Goal: Transaction & Acquisition: Purchase product/service

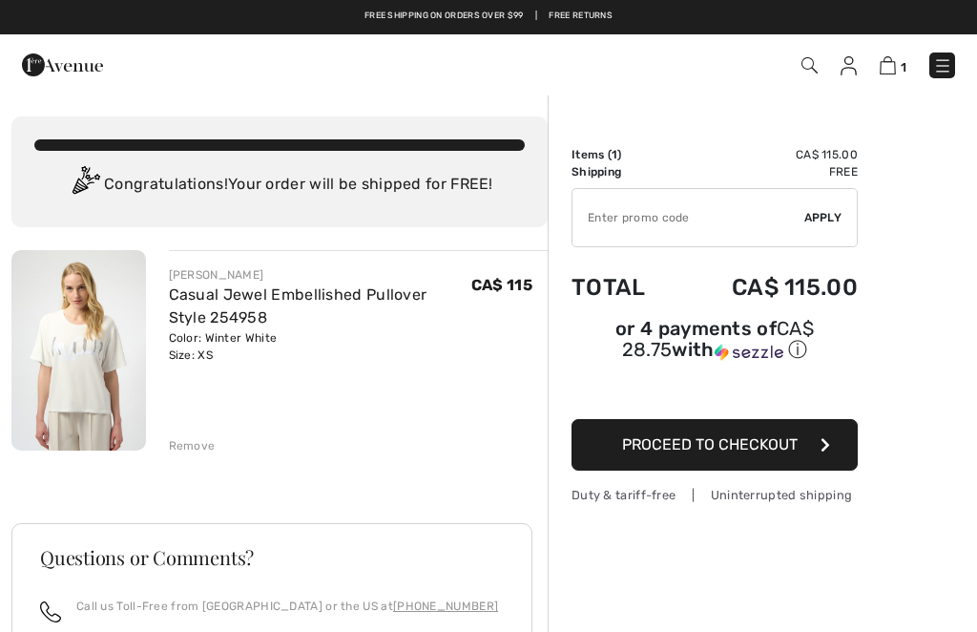
click at [680, 230] on input "TEXT" at bounding box center [689, 217] width 232 height 57
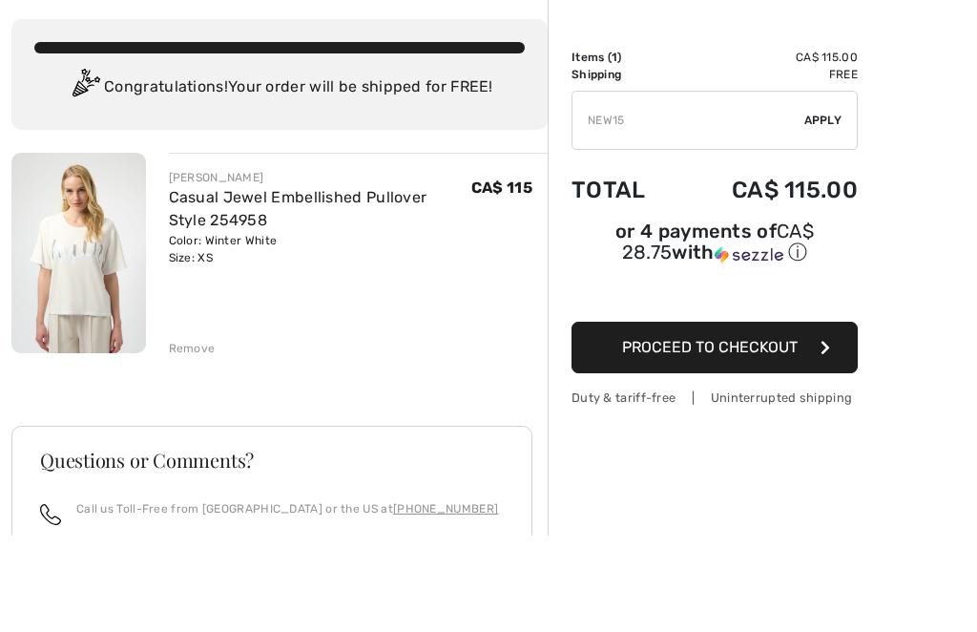
scroll to position [97, 0]
type input "NEW15"
click at [826, 120] on span "Apply" at bounding box center [824, 120] width 38 height 17
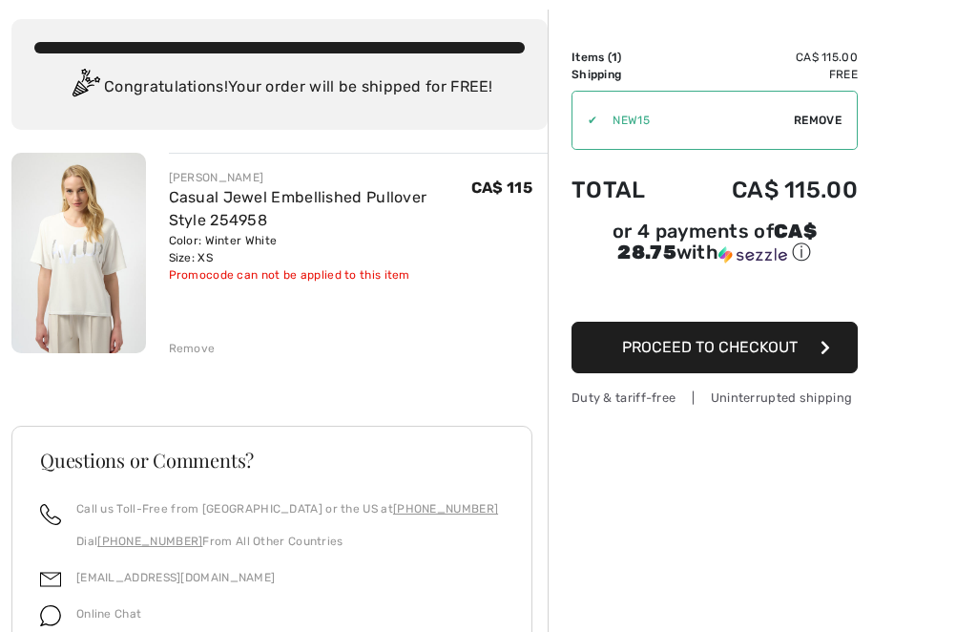
click at [814, 346] on button "Proceed to Checkout" at bounding box center [715, 348] width 286 height 52
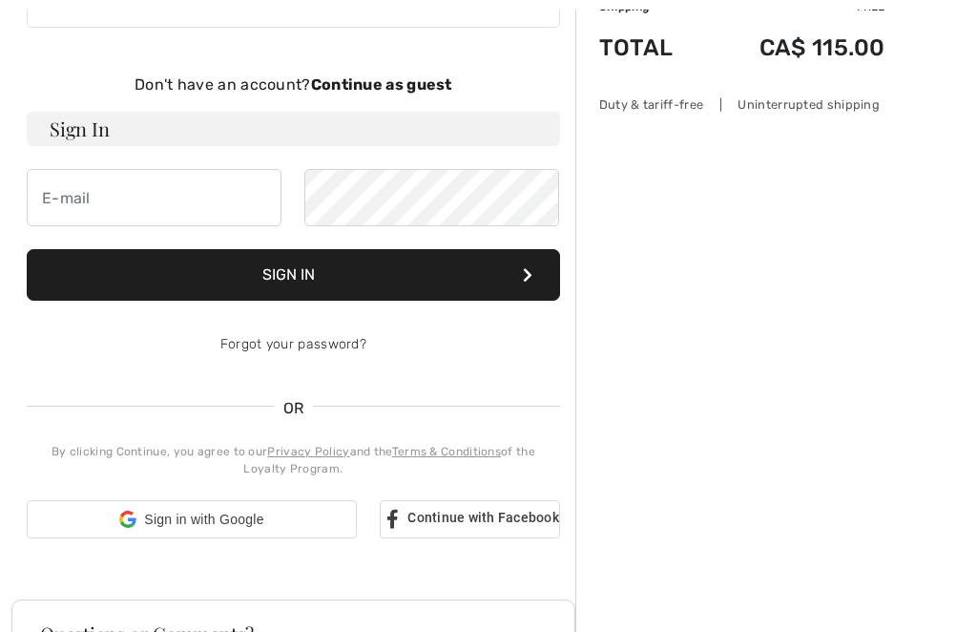
scroll to position [165, 0]
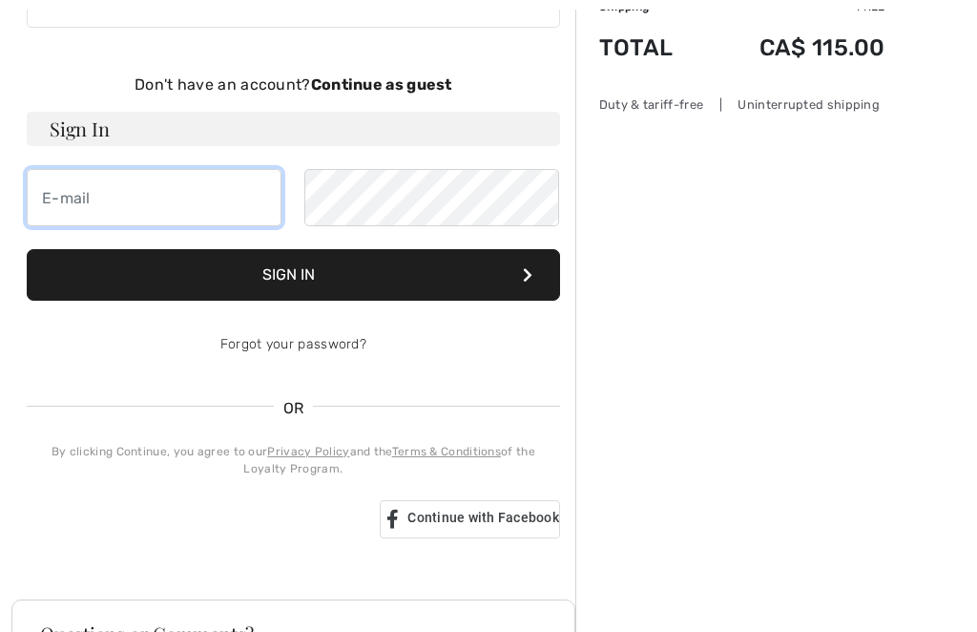
click at [172, 215] on input "email" at bounding box center [154, 197] width 255 height 57
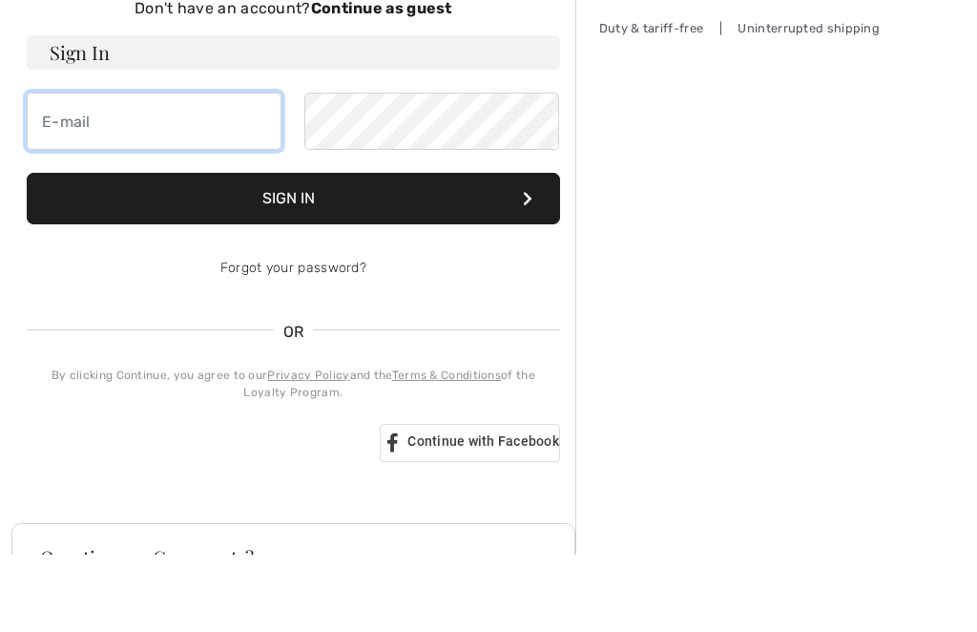
type input "tambrey5@gmail.com"
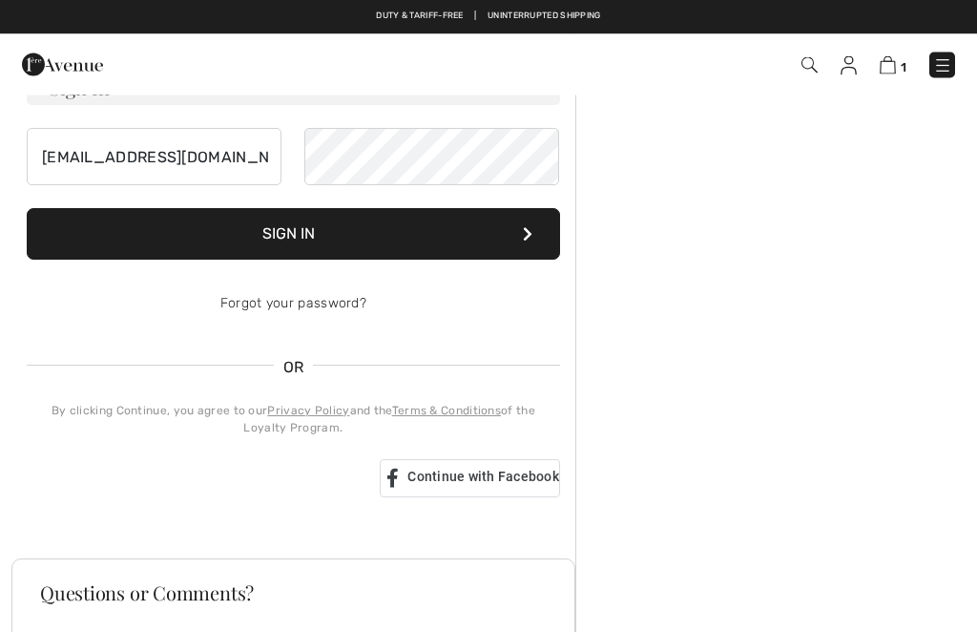
scroll to position [206, 0]
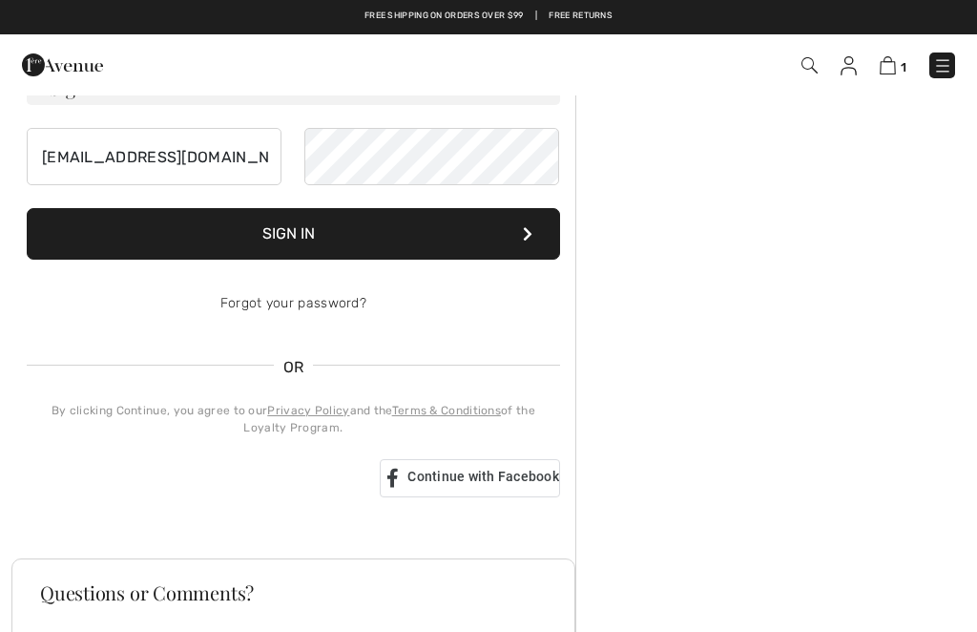
click at [519, 239] on button "Sign In" at bounding box center [294, 234] width 534 height 52
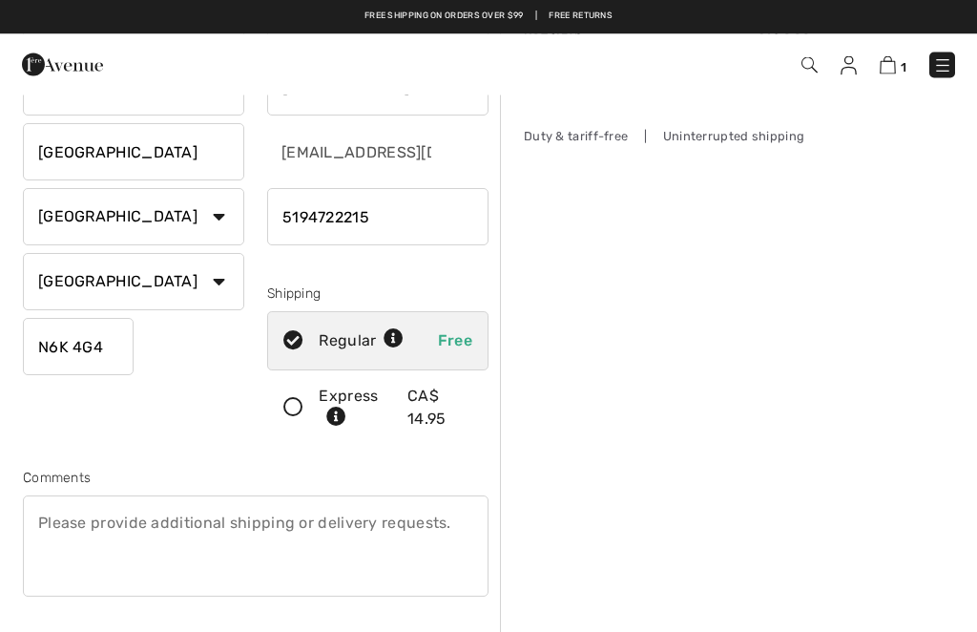
scroll to position [151, 0]
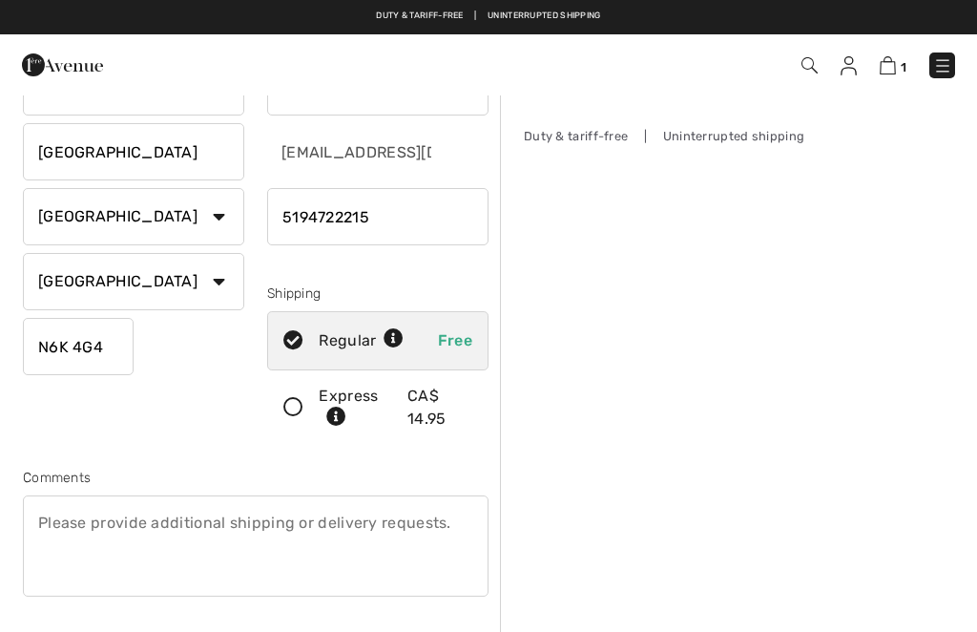
click at [401, 218] on input "phone" at bounding box center [377, 216] width 221 height 57
type input "5198547741"
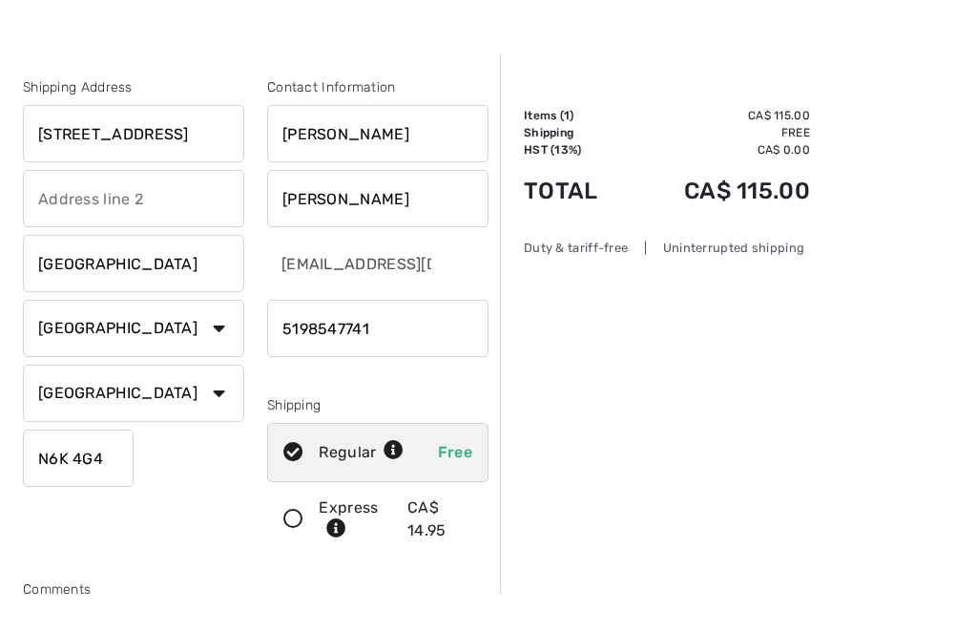
scroll to position [40, 0]
click at [492, 467] on div "Contact Information Tammy Reid tambrey5@gmail.com Shipping Regular Free Express…" at bounding box center [378, 315] width 244 height 479
click at [353, 195] on input "Reid" at bounding box center [377, 197] width 221 height 57
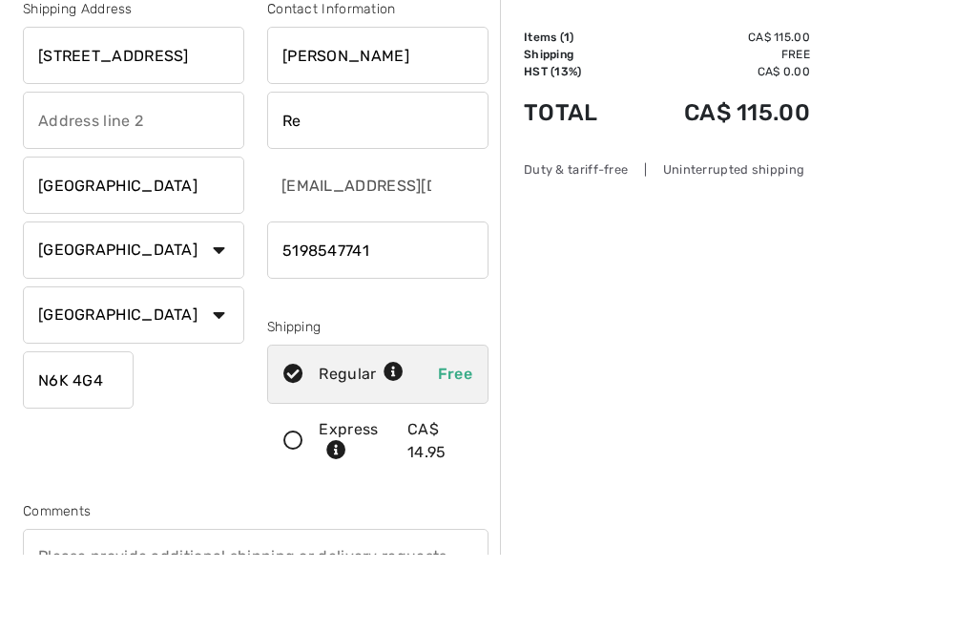
type input "R"
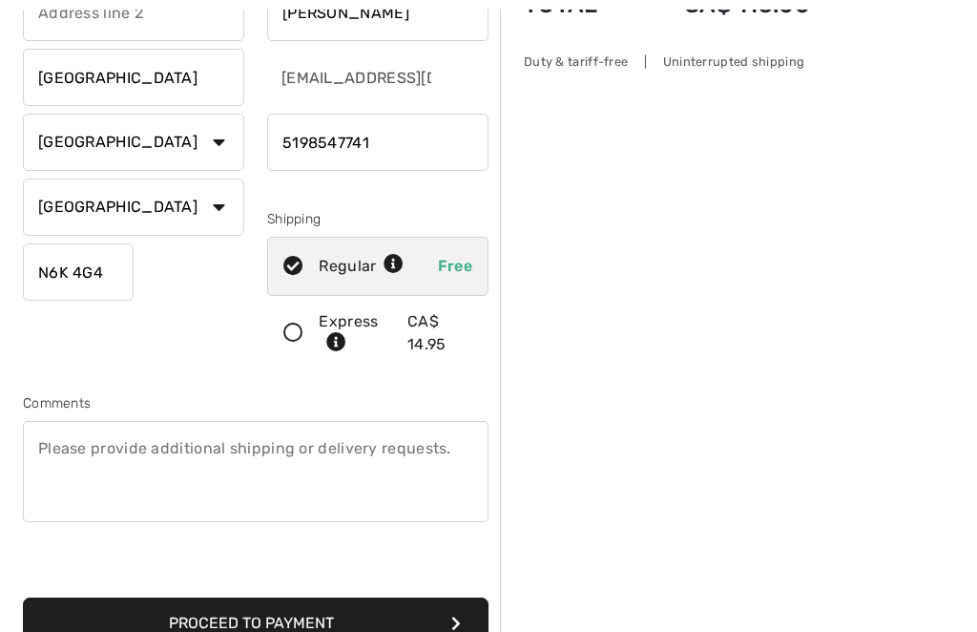
scroll to position [223, 0]
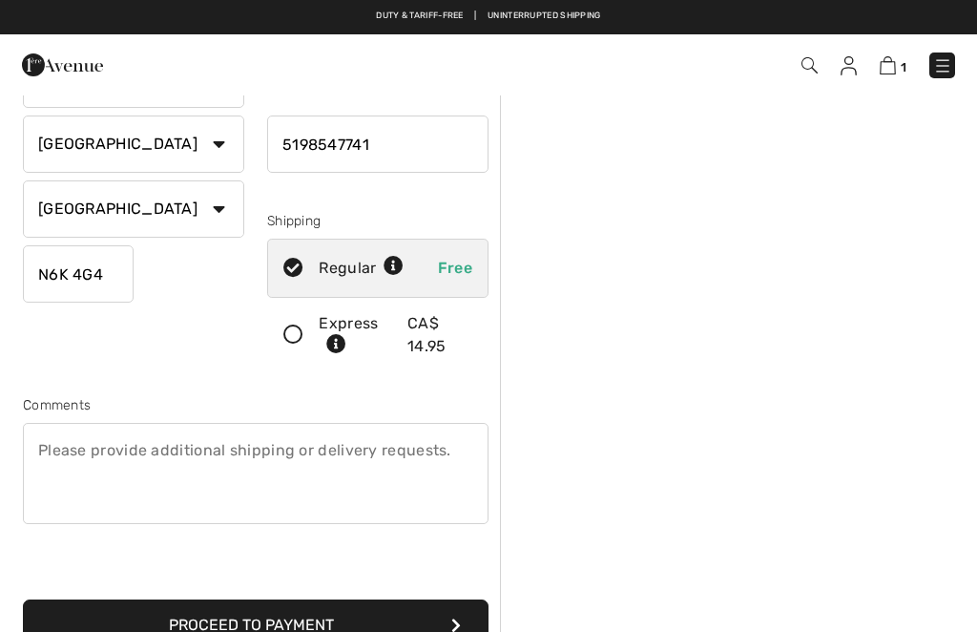
type input "Butler"
click at [453, 624] on icon "submit" at bounding box center [456, 625] width 10 height 15
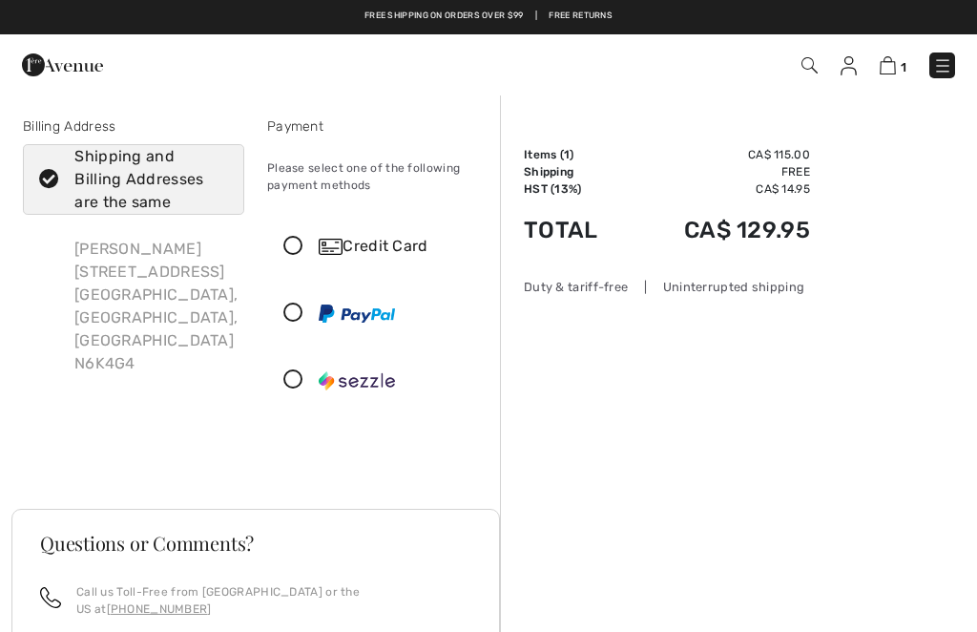
click at [889, 330] on div "Order Summary Details Items ( 1 ) CA$ 115.00 Promo code CA$ 0.00 Shipping Free …" at bounding box center [738, 546] width 477 height 904
click at [878, 329] on div "Order Summary Details Items ( 1 ) CA$ 115.00 Promo code CA$ 0.00 Shipping Free …" at bounding box center [738, 546] width 477 height 904
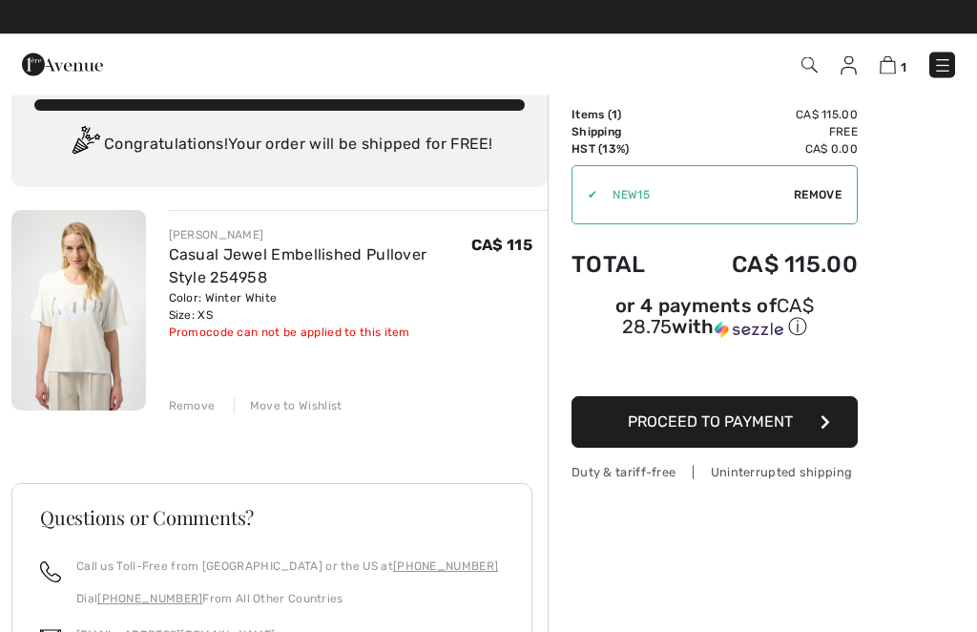
scroll to position [40, 0]
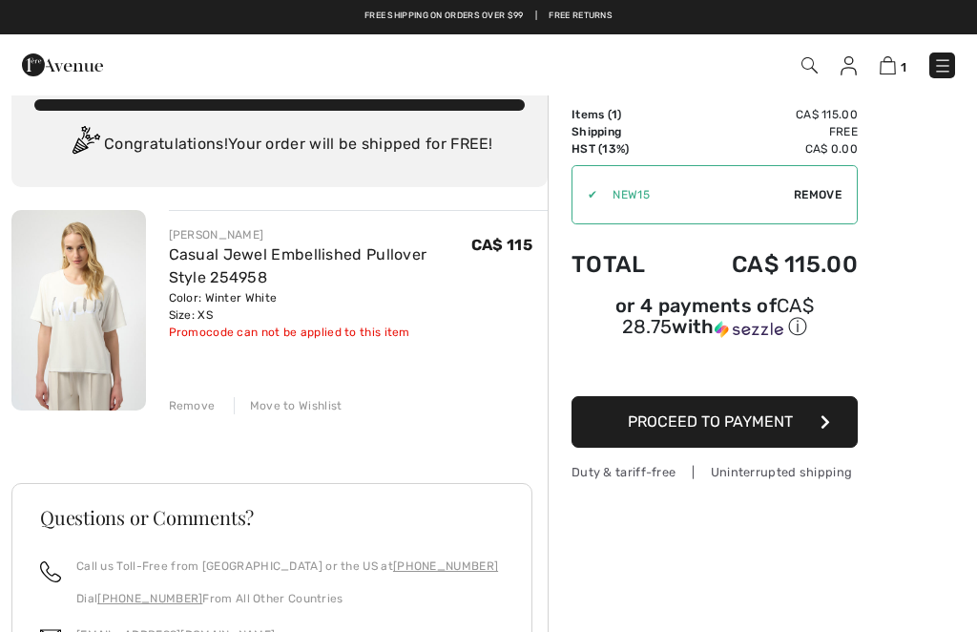
click at [821, 197] on span "Remove" at bounding box center [818, 194] width 48 height 17
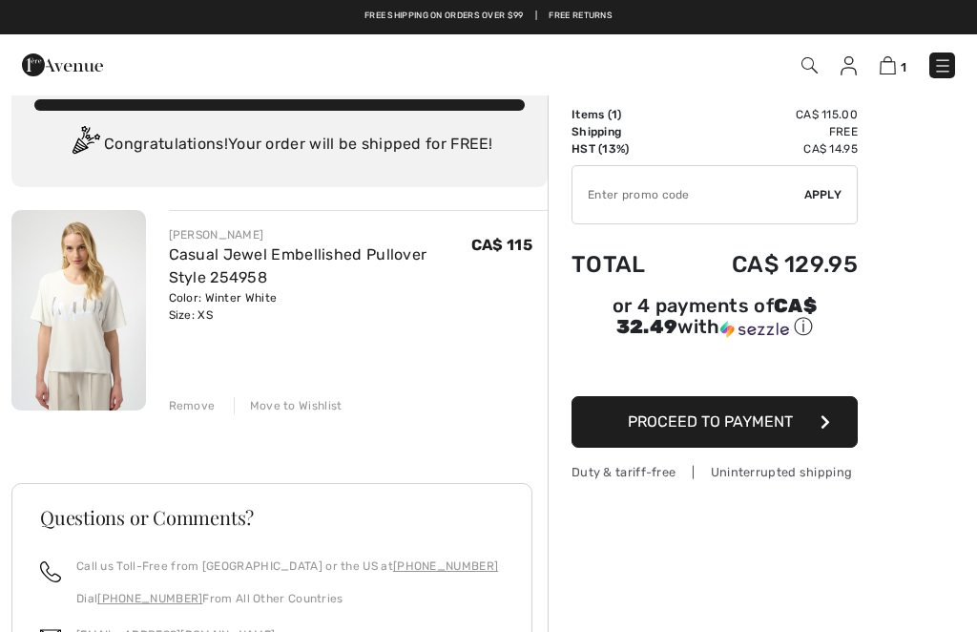
click at [638, 201] on input "TEXT" at bounding box center [689, 194] width 232 height 57
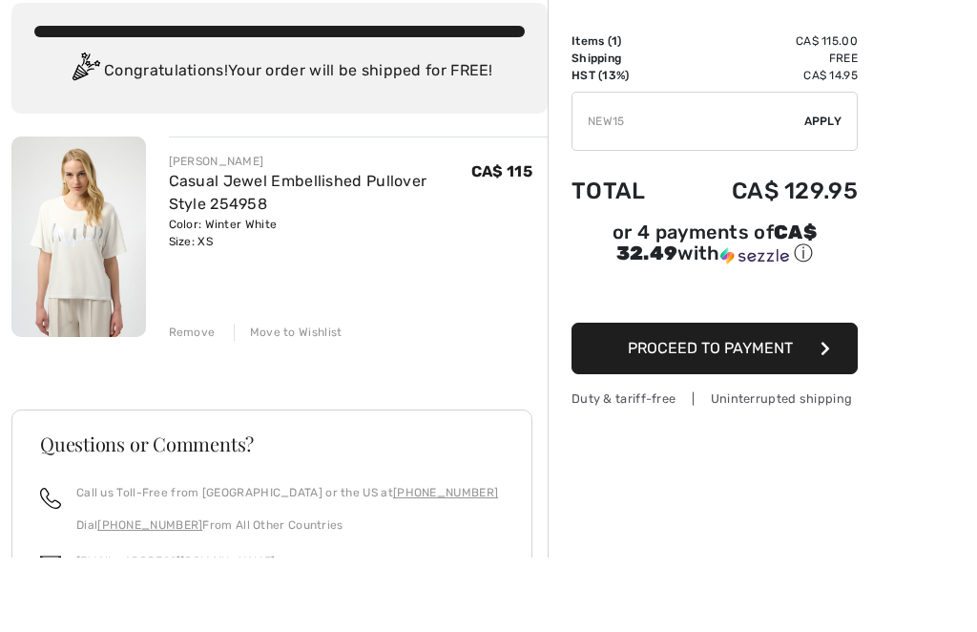
type input "NEW15"
click at [821, 187] on span "Apply" at bounding box center [824, 195] width 38 height 17
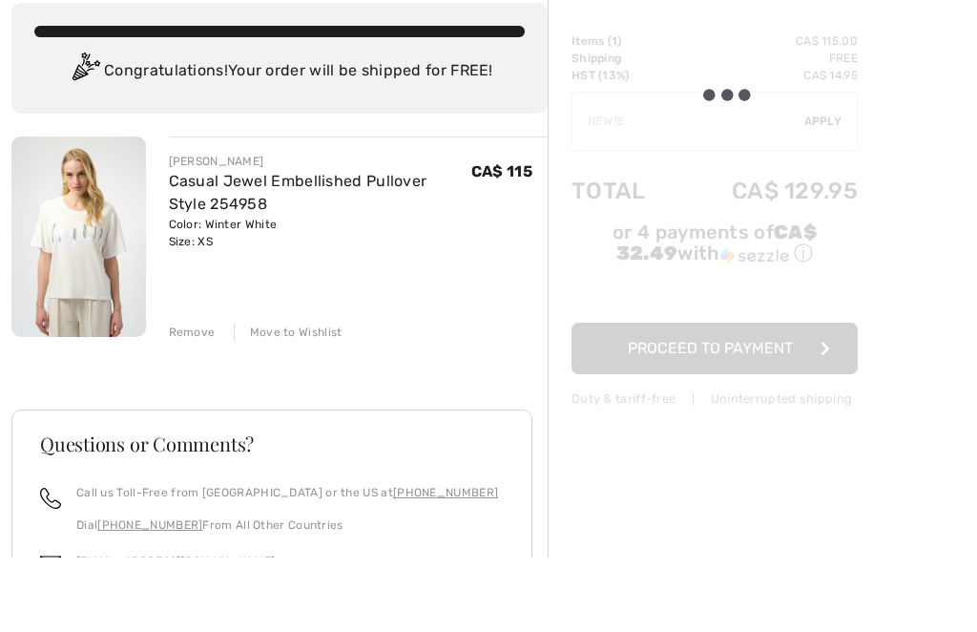
scroll to position [115, 0]
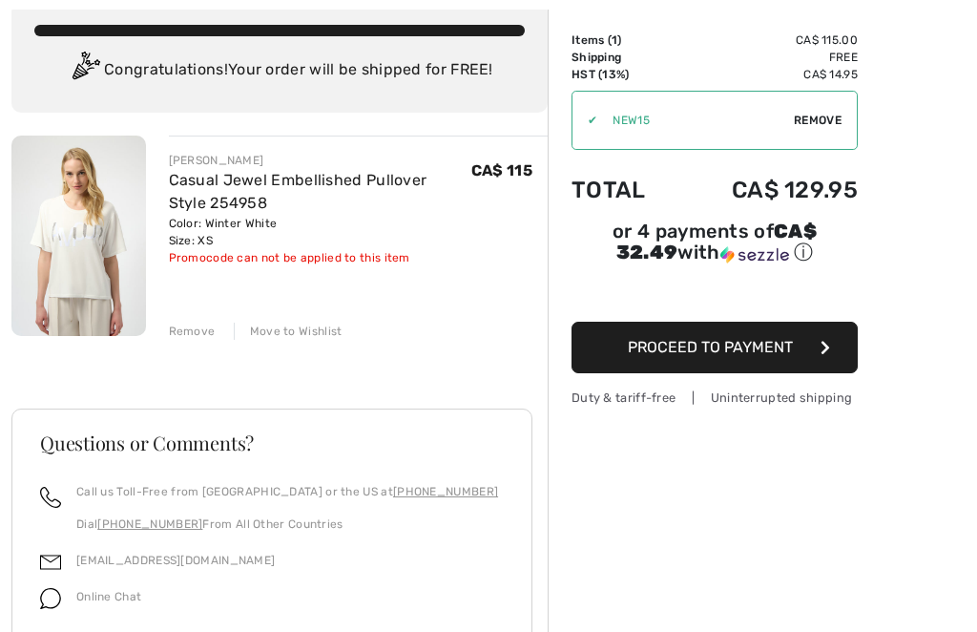
click at [793, 352] on button "Proceed to Payment" at bounding box center [715, 348] width 286 height 52
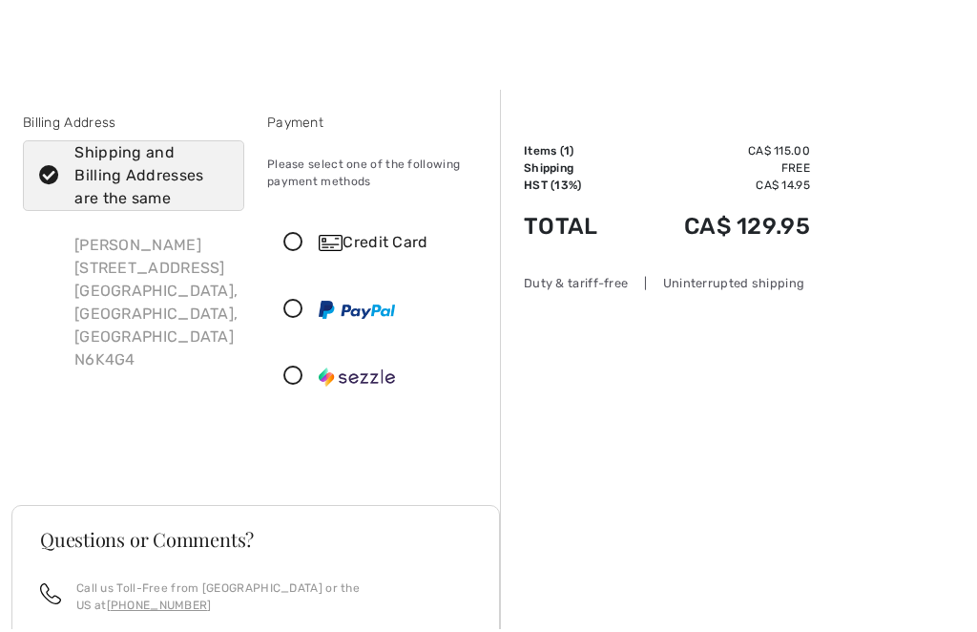
scroll to position [6, 0]
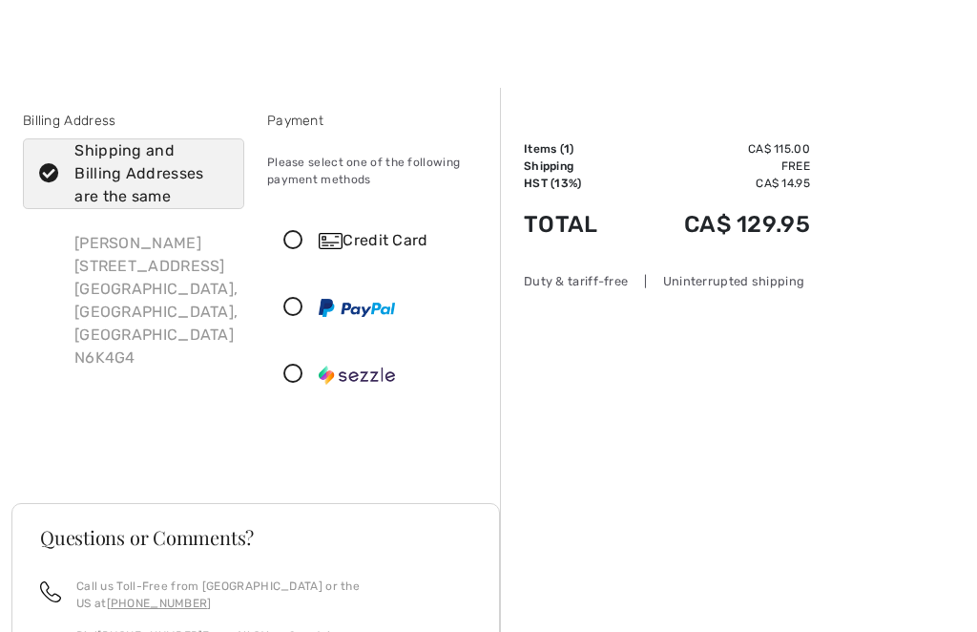
click at [398, 254] on div "Credit Card" at bounding box center [378, 240] width 220 height 57
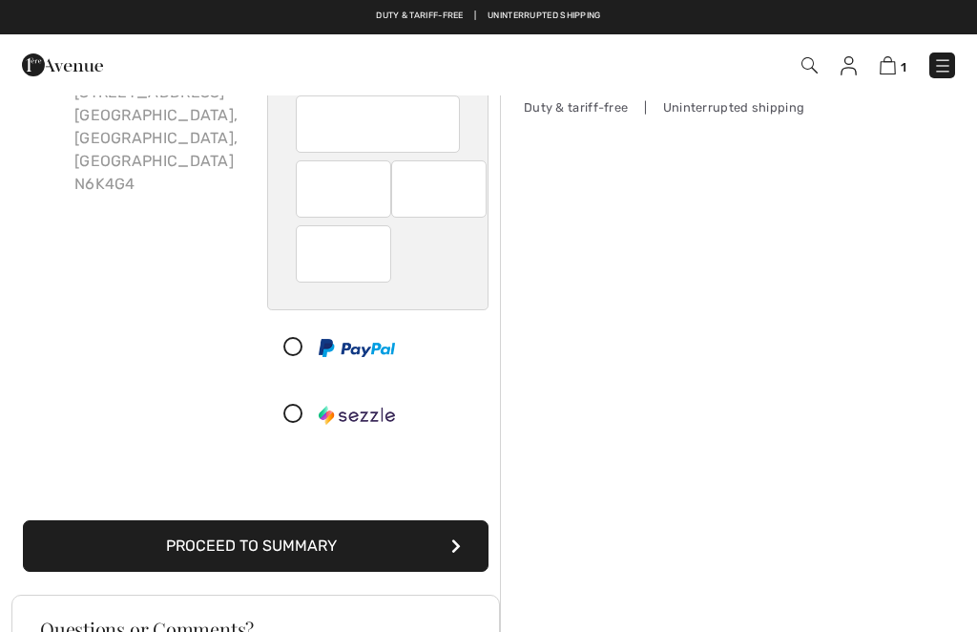
scroll to position [178, 0]
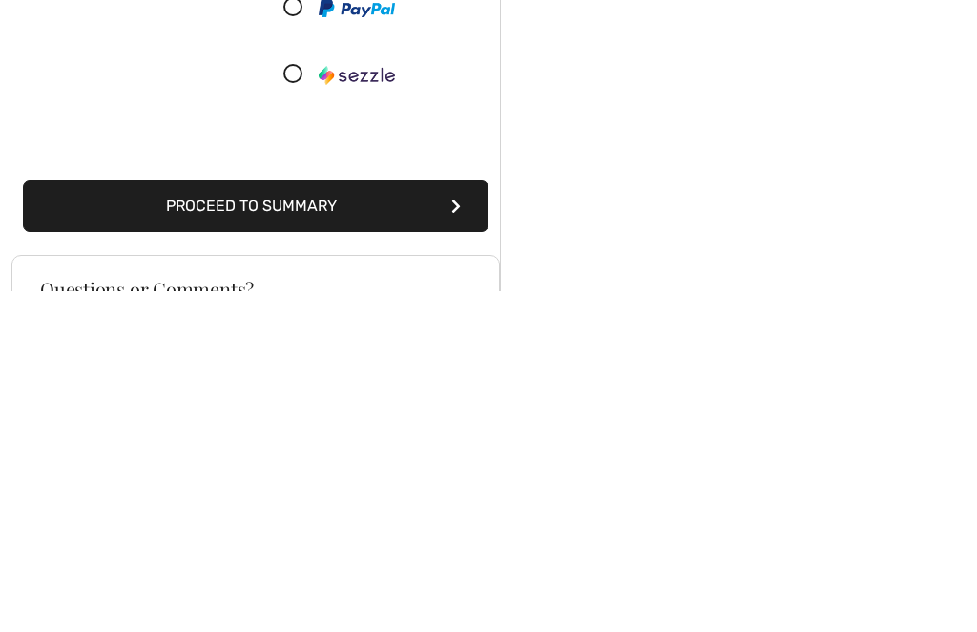
click at [450, 521] on button "Proceed to Summary" at bounding box center [256, 547] width 466 height 52
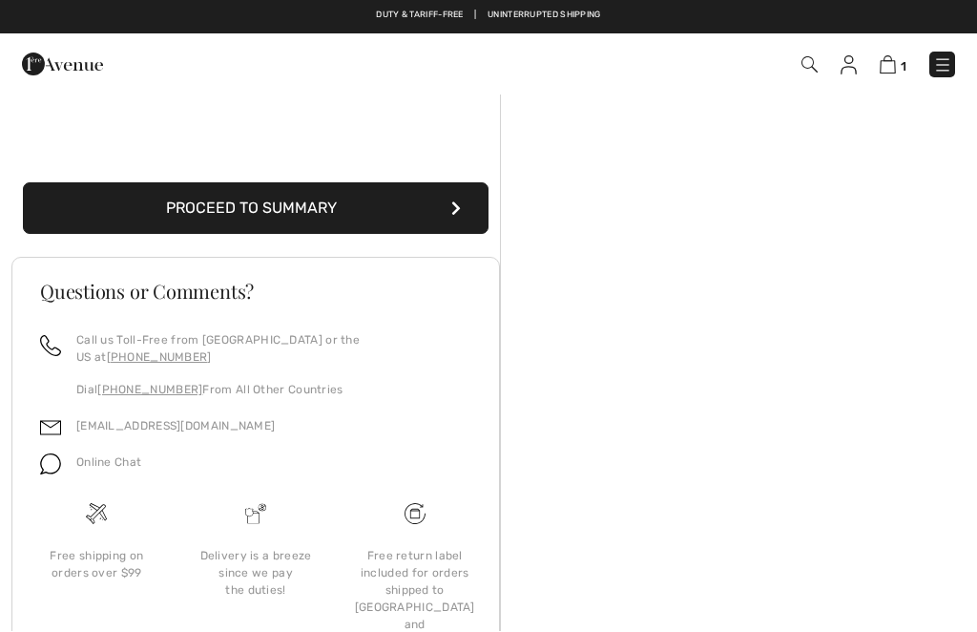
click at [394, 214] on button "Proceed to Summary" at bounding box center [256, 209] width 466 height 52
click at [242, 208] on button "Proceed to Summary" at bounding box center [256, 209] width 466 height 52
click at [212, 200] on button "Proceed to Summary" at bounding box center [256, 209] width 466 height 52
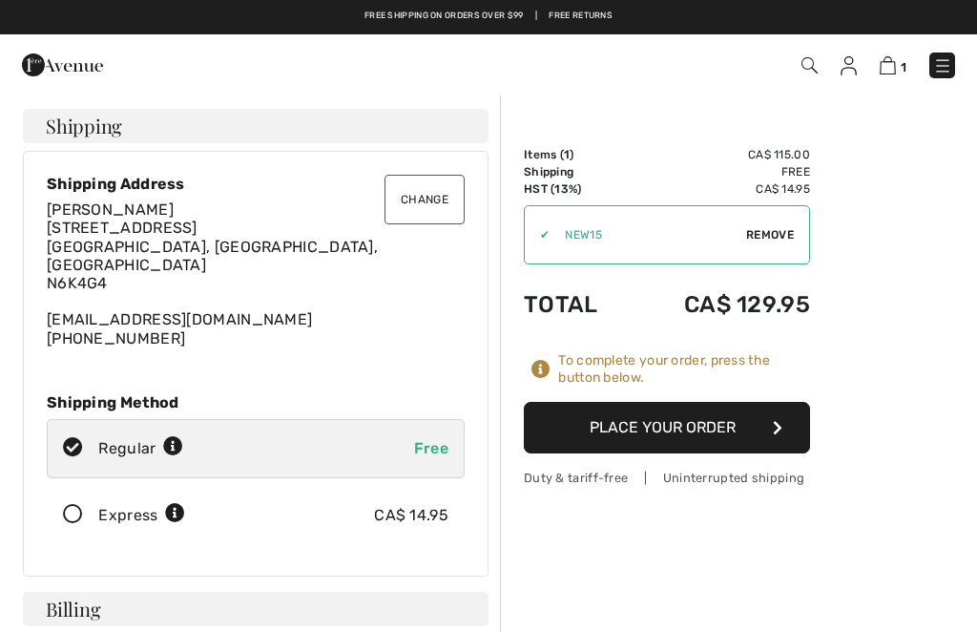
click at [746, 421] on button "Place Your Order" at bounding box center [667, 428] width 286 height 52
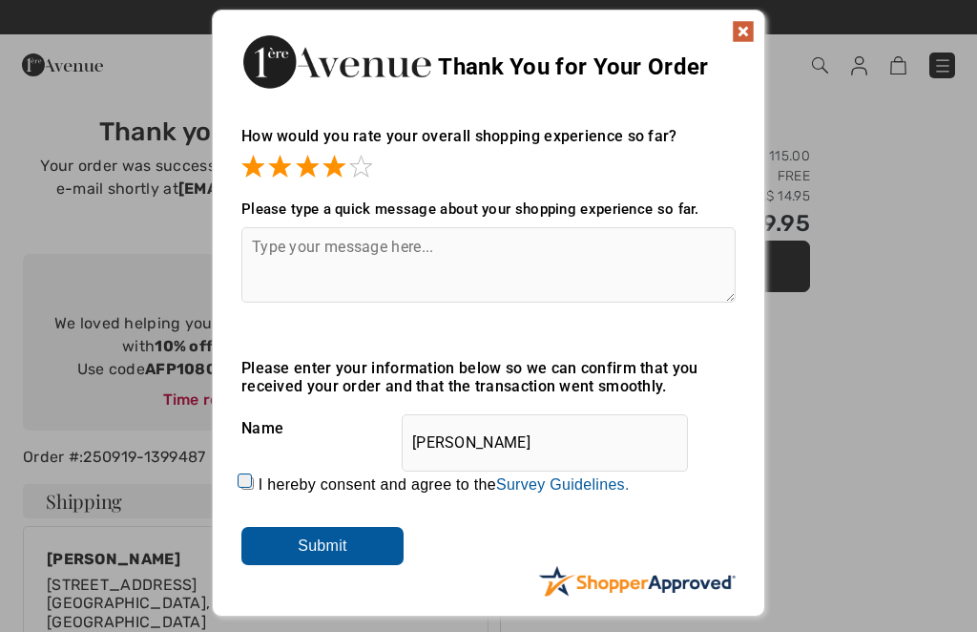
click at [742, 30] on img at bounding box center [743, 31] width 23 height 23
